Goal: Task Accomplishment & Management: Complete application form

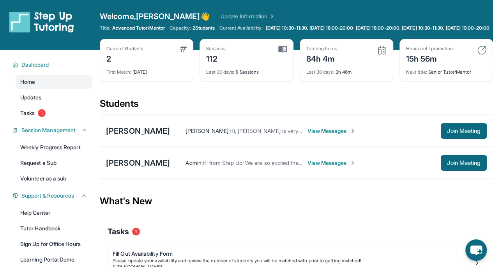
click at [31, 117] on span "Tasks" at bounding box center [27, 113] width 14 height 8
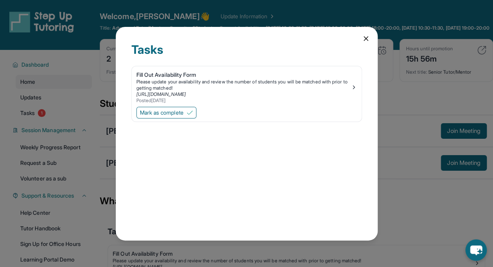
click at [366, 39] on icon at bounding box center [366, 39] width 4 height 4
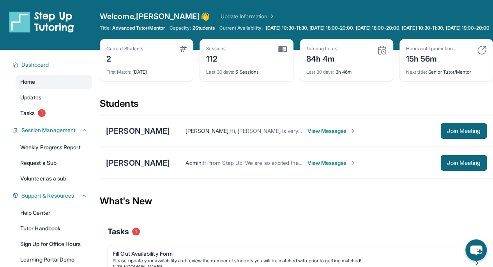
scroll to position [76, 0]
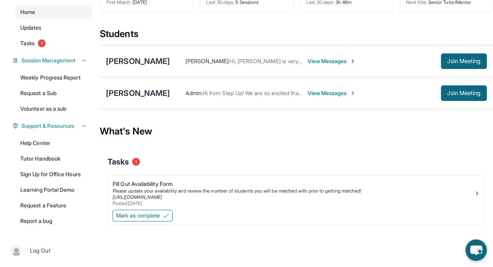
click at [138, 186] on div "Fill Out Availability Form" at bounding box center [293, 184] width 361 height 8
click at [138, 213] on span "Mark as complete" at bounding box center [138, 215] width 44 height 8
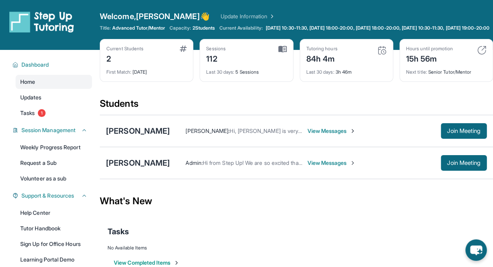
scroll to position [0, 0]
click at [224, 113] on div "Students" at bounding box center [296, 105] width 393 height 17
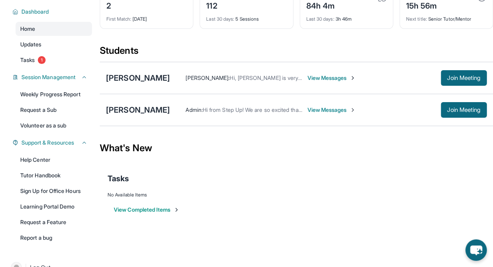
scroll to position [76, 0]
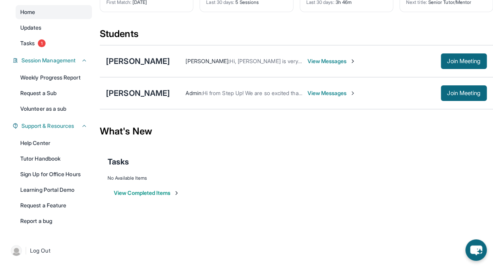
click at [40, 46] on link "Tasks 1" at bounding box center [54, 43] width 76 height 14
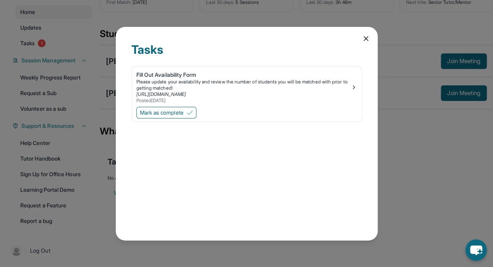
click at [188, 116] on button "Mark as complete" at bounding box center [166, 113] width 60 height 12
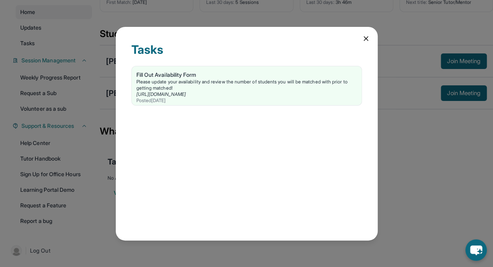
click at [364, 40] on icon at bounding box center [366, 39] width 4 height 4
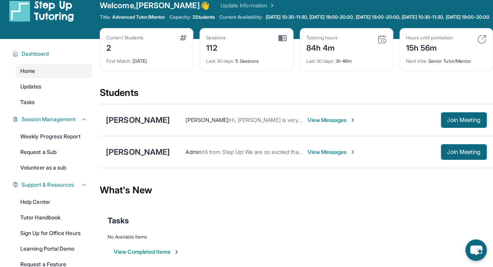
scroll to position [0, 0]
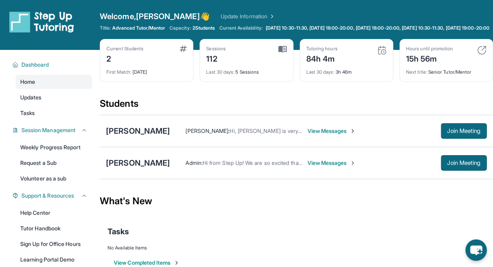
click at [47, 180] on link "Volunteer as a sub" at bounding box center [54, 178] width 76 height 14
